Goal: Task Accomplishment & Management: Use online tool/utility

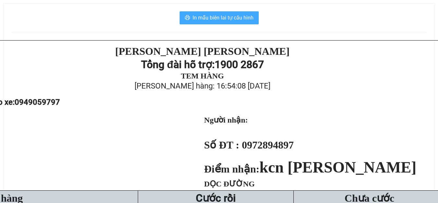
click at [237, 17] on span "In mẫu biên lai tự cấu hình" at bounding box center [222, 18] width 61 height 8
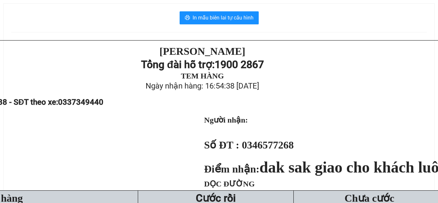
click at [228, 10] on div "In mẫu biên lai tự cấu hình PHƯƠNG HỒNG LINH Tổng đài hỗ trợ: 1900 2867 TEM HÀN…" at bounding box center [219, 169] width 430 height 331
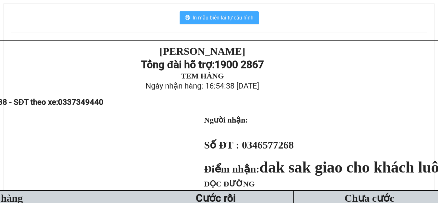
drag, startPoint x: 228, startPoint y: 12, endPoint x: 226, endPoint y: 21, distance: 9.0
click at [226, 21] on button "In mẫu biên lai tự cấu hình" at bounding box center [218, 17] width 79 height 13
click at [226, 21] on span "In mẫu biên lai tự cấu hình" at bounding box center [222, 18] width 61 height 8
